Goal: Find specific page/section: Find specific page/section

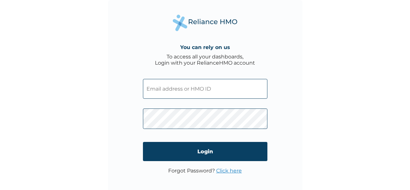
drag, startPoint x: 0, startPoint y: 0, endPoint x: 190, endPoint y: 93, distance: 211.2
click at [190, 93] on input "text" at bounding box center [205, 89] width 125 height 20
type input "[EMAIL_ADDRESS][DOMAIN_NAME]"
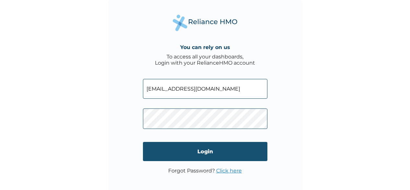
click at [207, 153] on input "Login" at bounding box center [205, 151] width 125 height 19
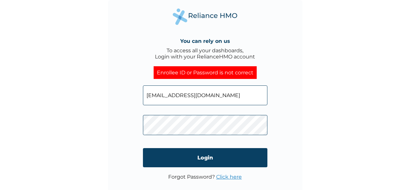
click at [176, 96] on input "millycent.o@genelab.ng" at bounding box center [205, 95] width 125 height 20
click at [203, 99] on input "text" at bounding box center [205, 95] width 125 height 20
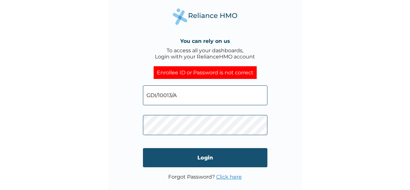
type input "GDI/10013/A"
click at [201, 159] on input "Login" at bounding box center [205, 157] width 125 height 19
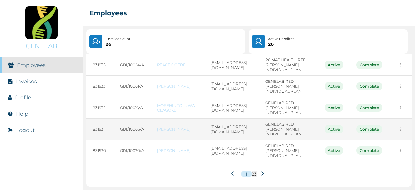
scroll to position [227, 0]
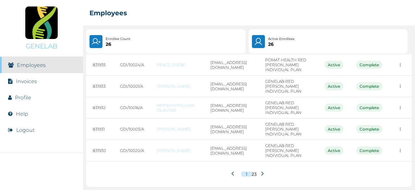
click at [260, 174] on icon at bounding box center [262, 173] width 5 height 5
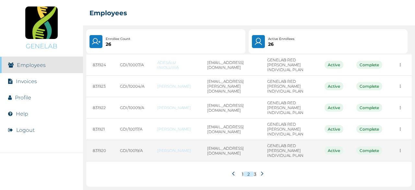
scroll to position [192, 0]
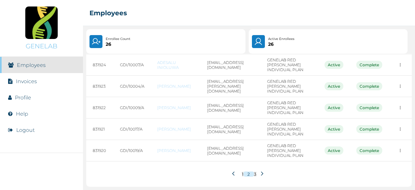
click at [260, 173] on icon at bounding box center [262, 173] width 5 height 5
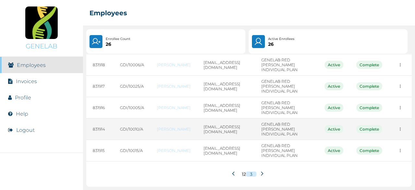
scroll to position [94, 0]
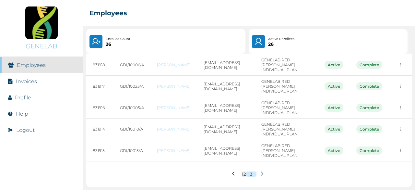
click at [232, 171] on icon at bounding box center [234, 173] width 5 height 5
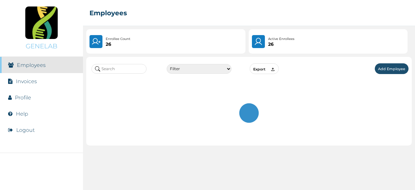
scroll to position [0, 0]
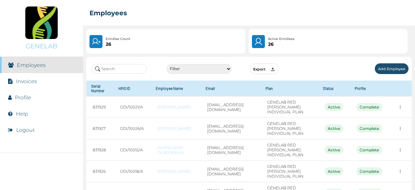
click at [232, 161] on td "[EMAIL_ADDRESS][DOMAIN_NAME]" at bounding box center [231, 149] width 60 height 21
click at [124, 68] on input "text" at bounding box center [119, 69] width 55 height 10
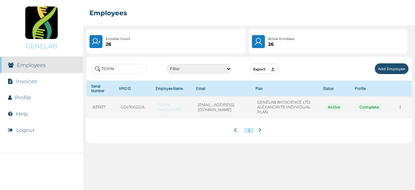
type input "TOYIN"
drag, startPoint x: 147, startPoint y: 108, endPoint x: 117, endPoint y: 110, distance: 29.9
click at [117, 110] on td "GDI/10022/A" at bounding box center [132, 106] width 37 height 21
copy td "GDI/10022/A"
